Goal: Check status: Check status

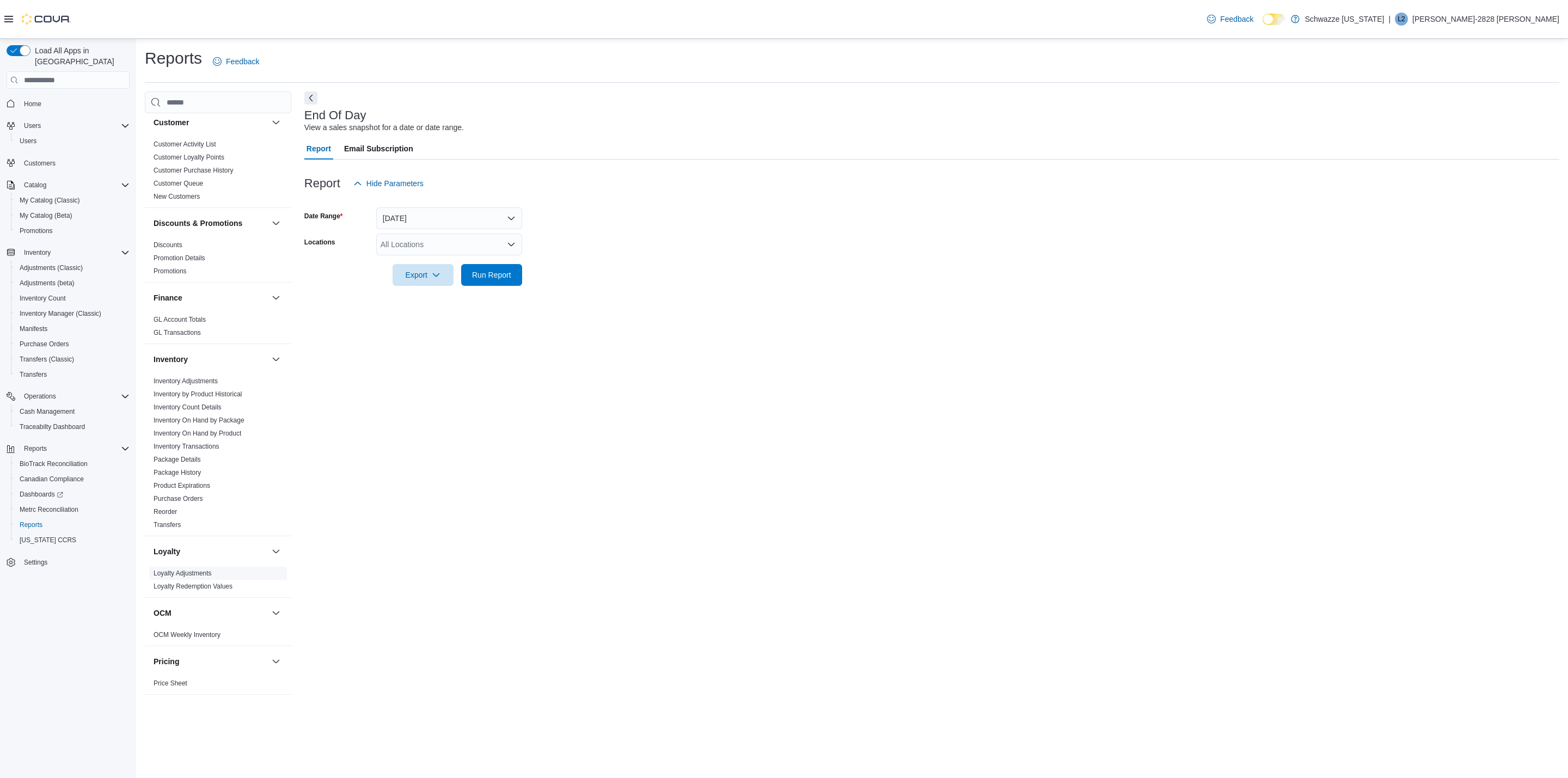
scroll to position [327, 0]
click at [182, 587] on link "End Of Day" at bounding box center [170, 582] width 34 height 8
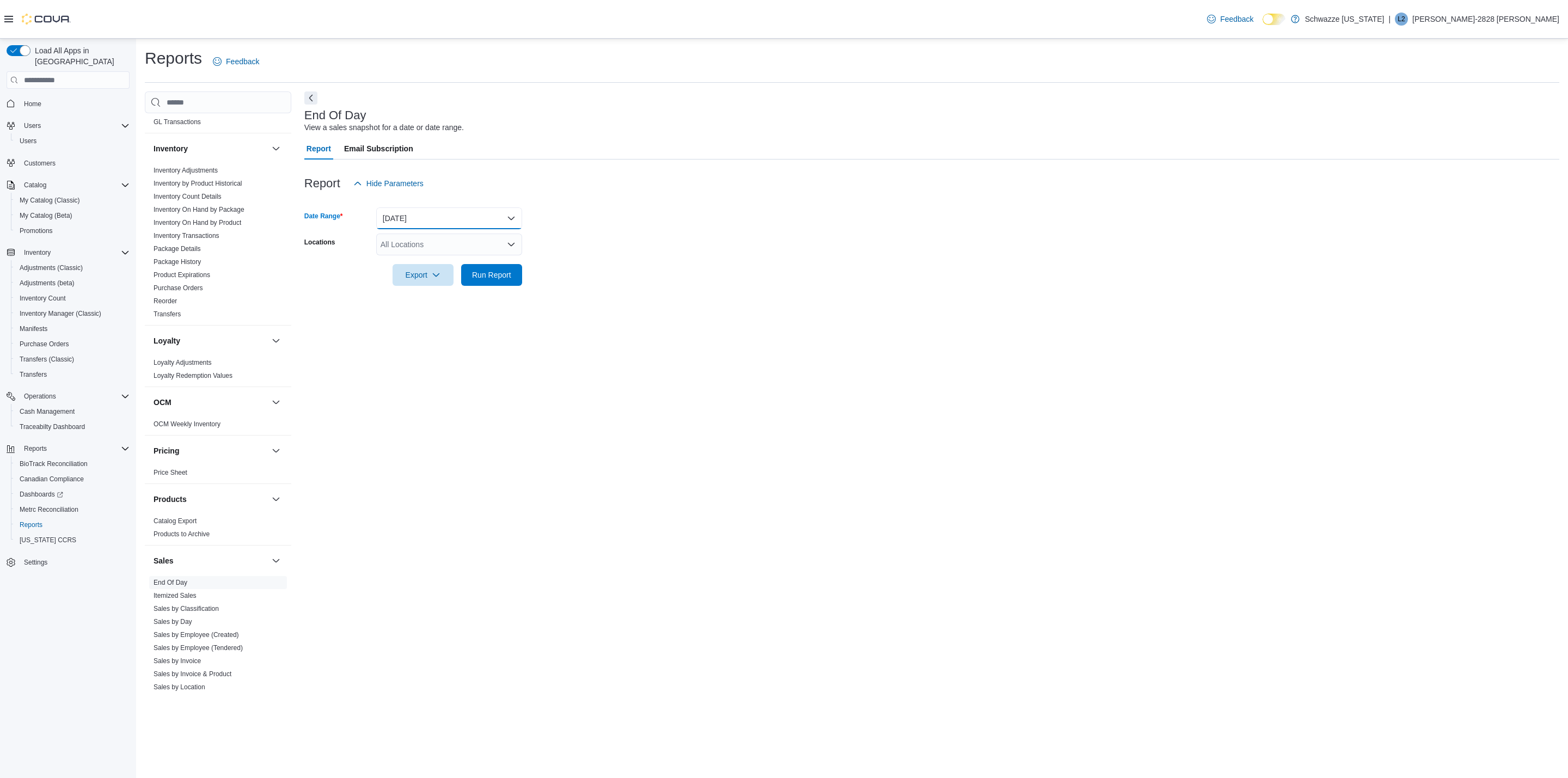
click at [428, 216] on button "[DATE]" at bounding box center [449, 218] width 146 height 22
click at [432, 287] on span "[DATE]" at bounding box center [456, 283] width 125 height 13
click at [503, 248] on div "All Locations" at bounding box center [449, 244] width 146 height 22
click at [456, 323] on span "RGO15 [GEOGRAPHIC_DATA]" at bounding box center [458, 328] width 107 height 11
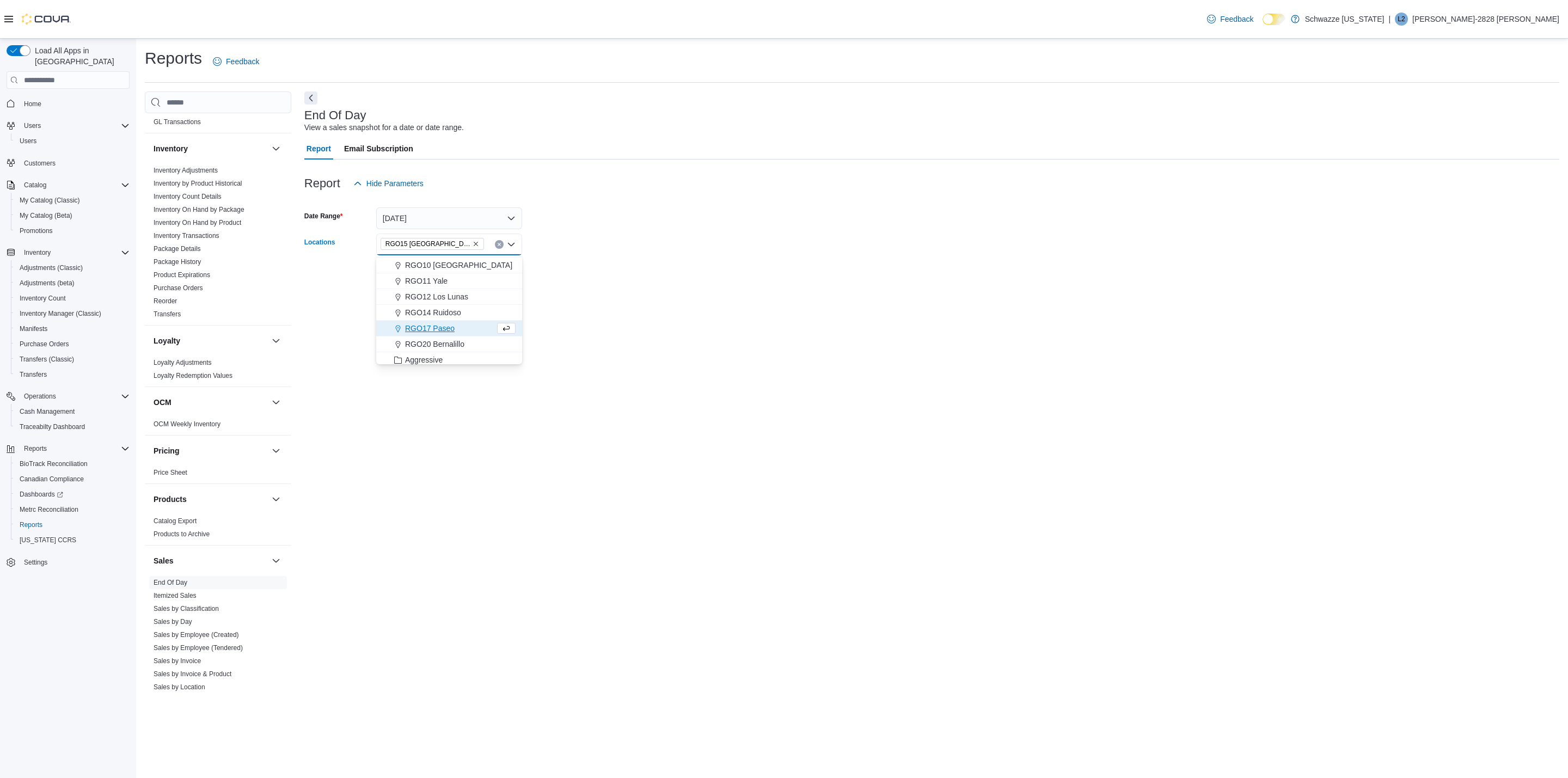
click at [630, 273] on form "Date Range [DATE] Locations RGO15 [GEOGRAPHIC_DATA] Combo box. Selected. RGO15 …" at bounding box center [931, 241] width 1255 height 92
click at [513, 281] on span "Run Report" at bounding box center [491, 274] width 48 height 22
